Goal: Information Seeking & Learning: Compare options

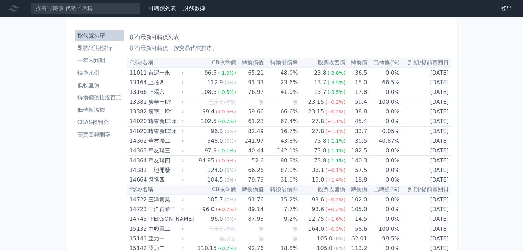
click at [96, 135] on li "高賣回報酬率" at bounding box center [99, 135] width 49 height 8
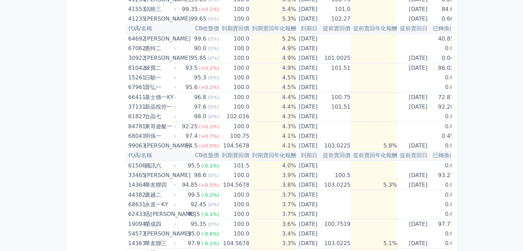
scroll to position [172, 0]
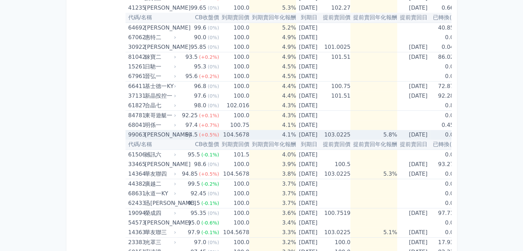
click at [145, 135] on div "[PERSON_NAME]" at bounding box center [160, 135] width 30 height 10
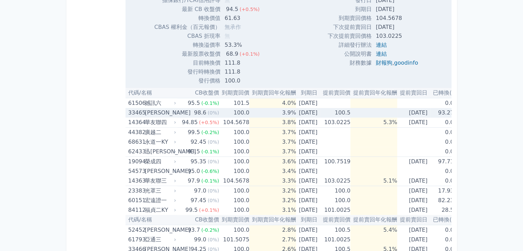
scroll to position [481, 0]
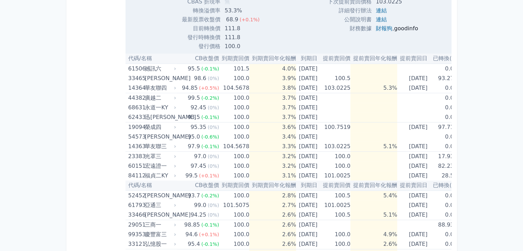
click at [399, 29] on link "goodinfo" at bounding box center [406, 28] width 24 height 7
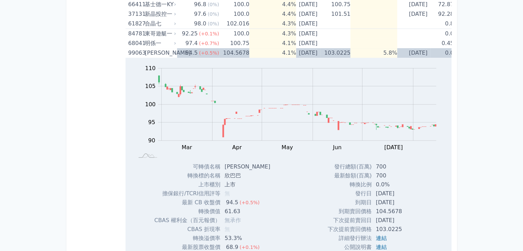
scroll to position [241, 0]
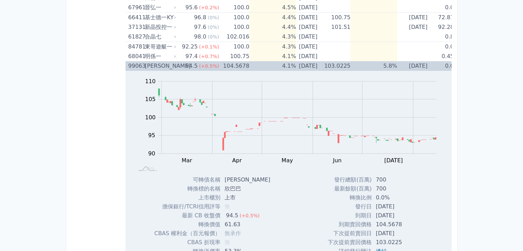
click at [140, 65] on div "99063" at bounding box center [135, 66] width 15 height 10
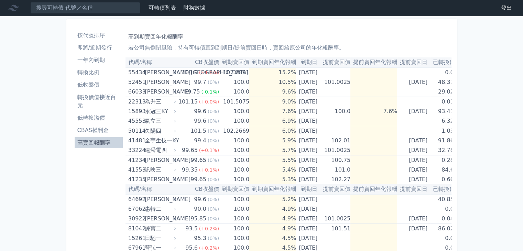
scroll to position [0, 0]
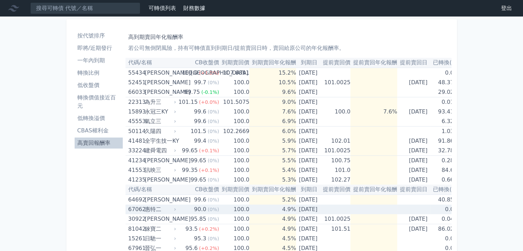
click at [147, 210] on div "惠特二" at bounding box center [160, 209] width 30 height 10
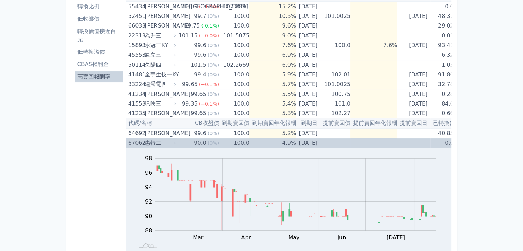
scroll to position [34, 0]
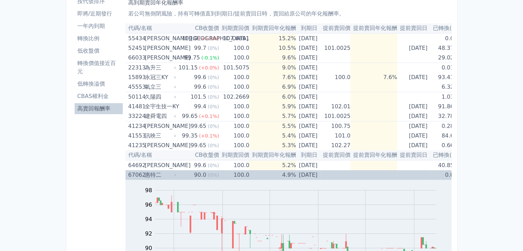
click at [147, 174] on div "惠特二" at bounding box center [160, 175] width 30 height 10
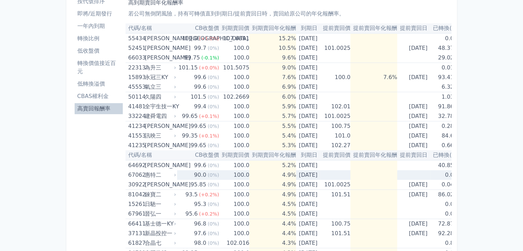
click at [147, 173] on div "惠特二" at bounding box center [160, 175] width 30 height 10
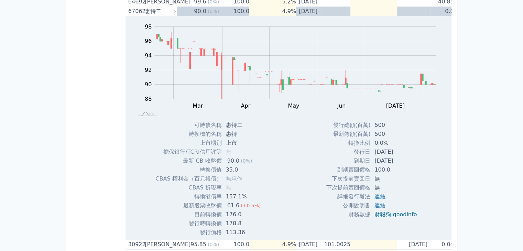
scroll to position [206, 0]
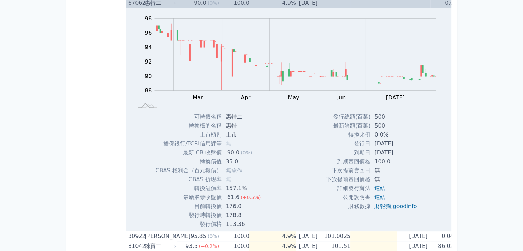
click at [145, 3] on div "惠特二" at bounding box center [160, 3] width 30 height 10
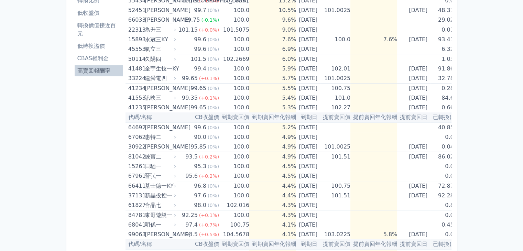
scroll to position [71, 0]
click at [100, 44] on li "低轉換溢價" at bounding box center [99, 47] width 48 height 8
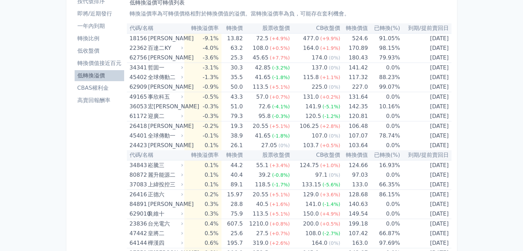
scroll to position [69, 0]
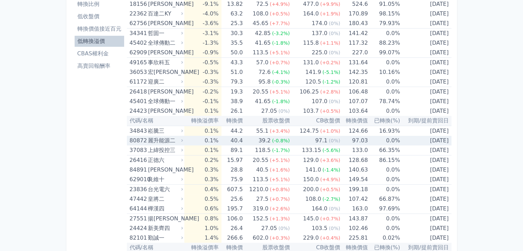
click at [165, 141] on div "麗升能源二" at bounding box center [165, 141] width 34 height 10
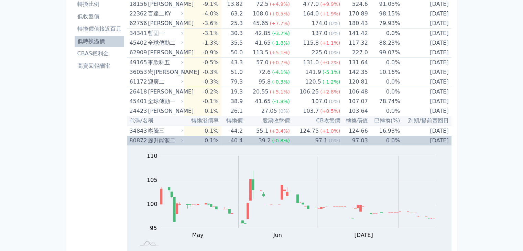
click at [165, 141] on div "麗升能源二" at bounding box center [165, 141] width 34 height 10
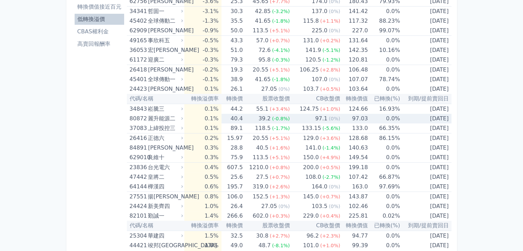
scroll to position [103, 0]
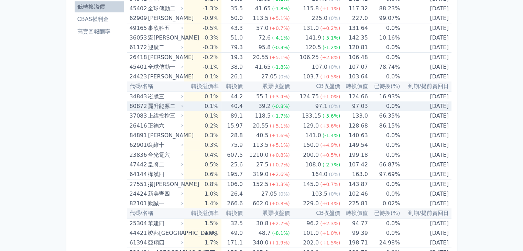
click at [159, 105] on div "麗升能源二" at bounding box center [165, 106] width 34 height 10
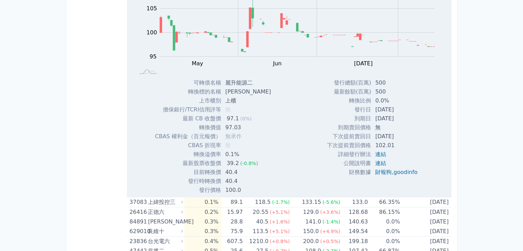
scroll to position [241, 0]
click at [404, 171] on link "goodinfo" at bounding box center [405, 171] width 24 height 7
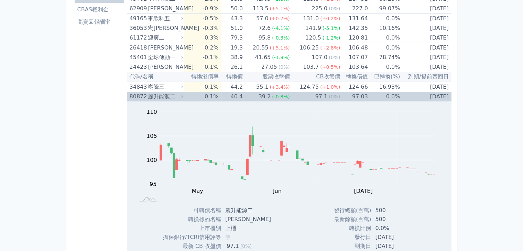
scroll to position [103, 0]
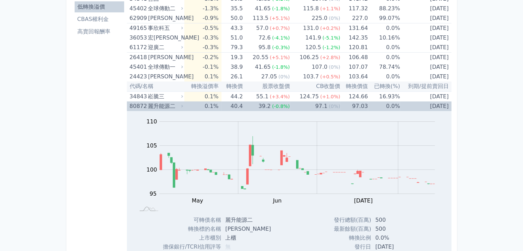
click at [159, 106] on div "麗升能源二" at bounding box center [165, 106] width 34 height 10
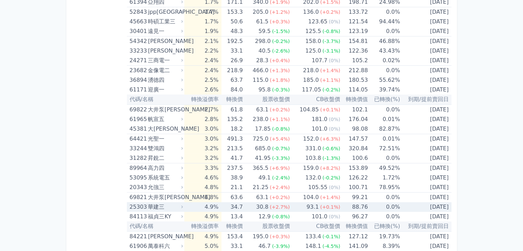
scroll to position [378, 0]
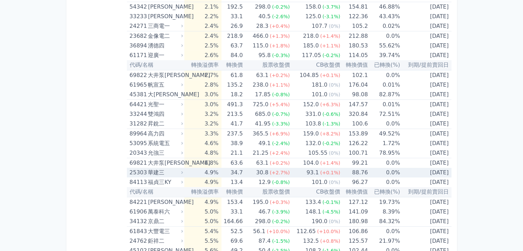
click at [158, 169] on div "華建三" at bounding box center [165, 173] width 34 height 10
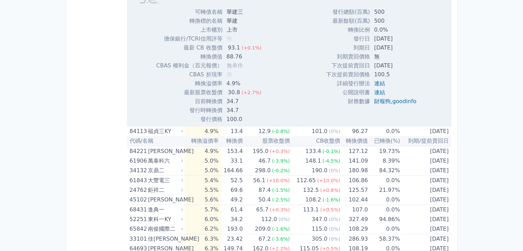
scroll to position [653, 0]
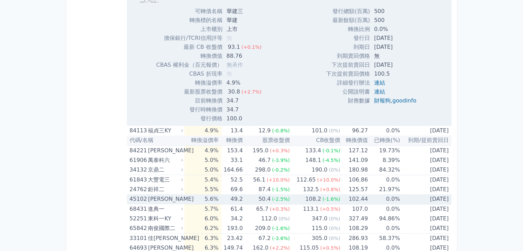
click at [157, 198] on div "[PERSON_NAME]" at bounding box center [165, 199] width 34 height 10
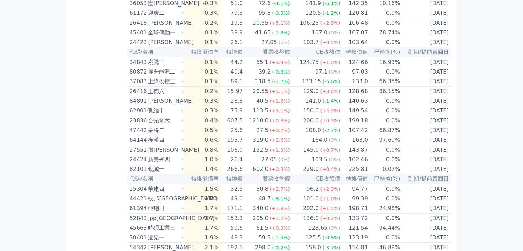
scroll to position [0, 0]
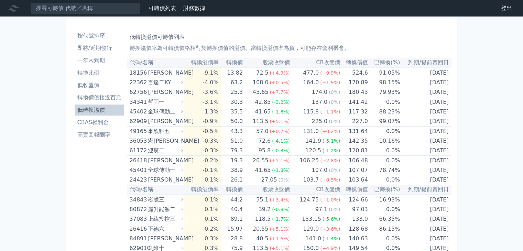
click at [101, 137] on li "高賣回報酬率" at bounding box center [99, 135] width 49 height 8
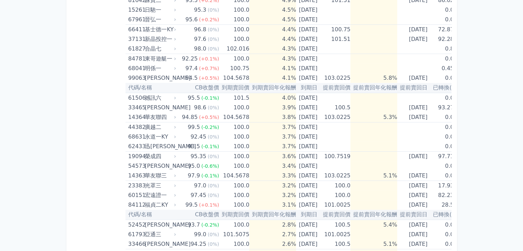
scroll to position [241, 0]
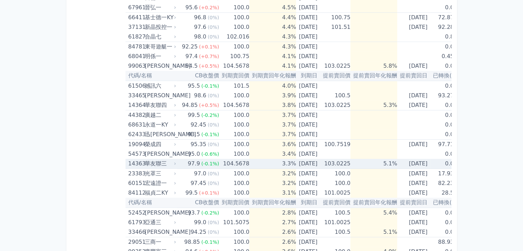
click at [142, 162] on div "14363 華友聯三" at bounding box center [150, 164] width 45 height 10
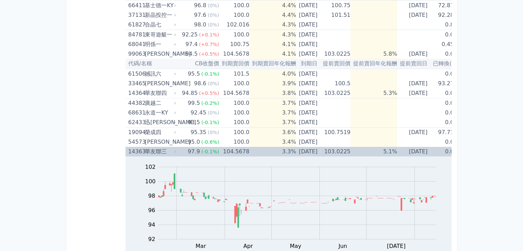
scroll to position [206, 0]
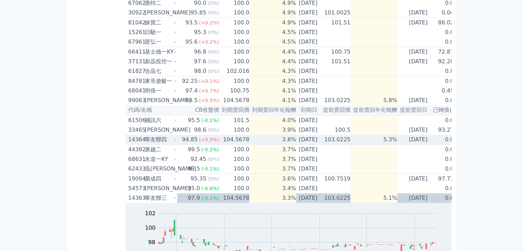
click at [147, 139] on div "華友聯四" at bounding box center [160, 140] width 30 height 10
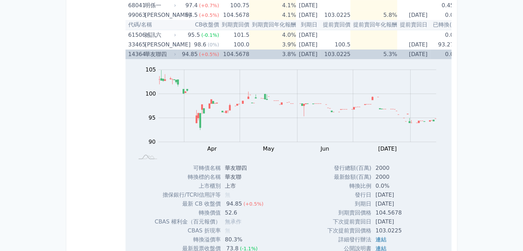
scroll to position [241, 0]
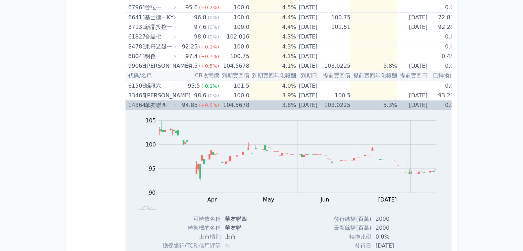
click at [151, 104] on div "華友聯四" at bounding box center [160, 105] width 30 height 10
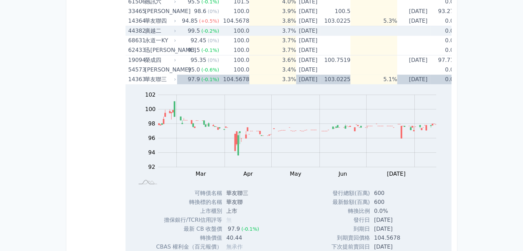
scroll to position [344, 0]
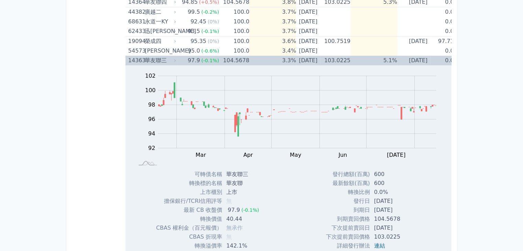
click at [154, 60] on div "華友聯三" at bounding box center [160, 61] width 30 height 10
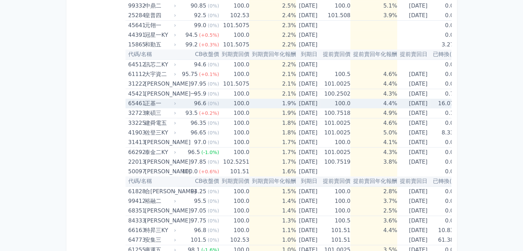
scroll to position [515, 0]
